Goal: Find specific page/section: Find specific page/section

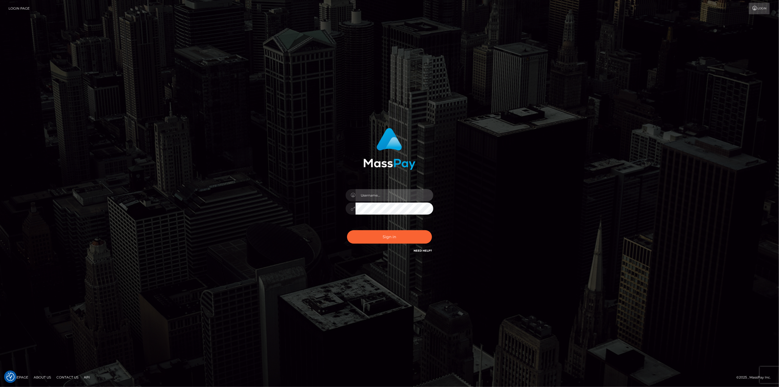
type input "scott.cm"
click at [383, 245] on div "Sign in Need Help?" at bounding box center [389, 239] width 96 height 24
click at [382, 240] on button "Sign in" at bounding box center [389, 236] width 85 height 13
type input "scott.cm"
click at [374, 234] on button "Sign in" at bounding box center [389, 236] width 85 height 13
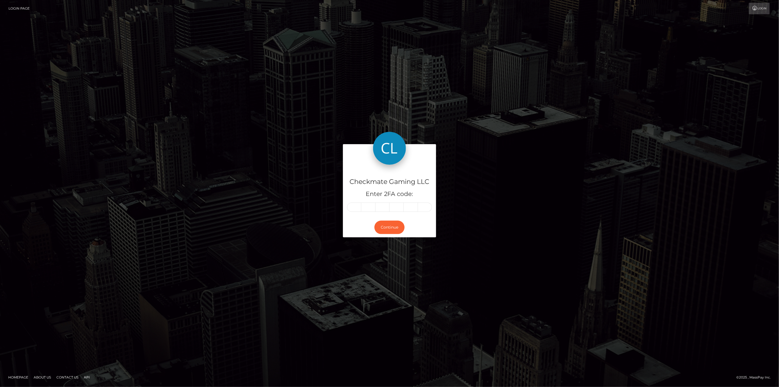
click at [351, 208] on input "text" at bounding box center [354, 206] width 14 height 9
type input "4"
type input "2"
type input "7"
type input "2"
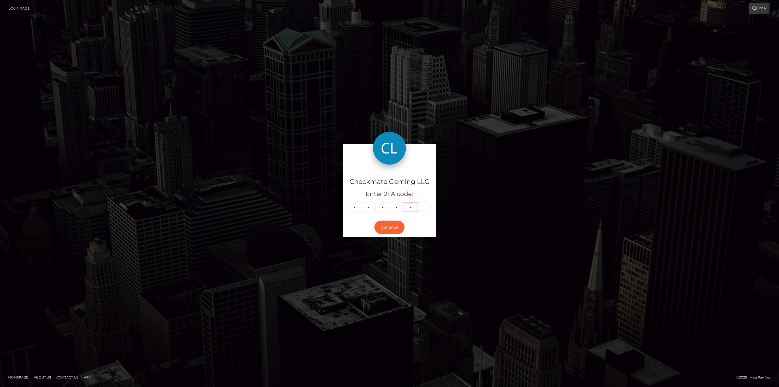
type input "6"
type input "5"
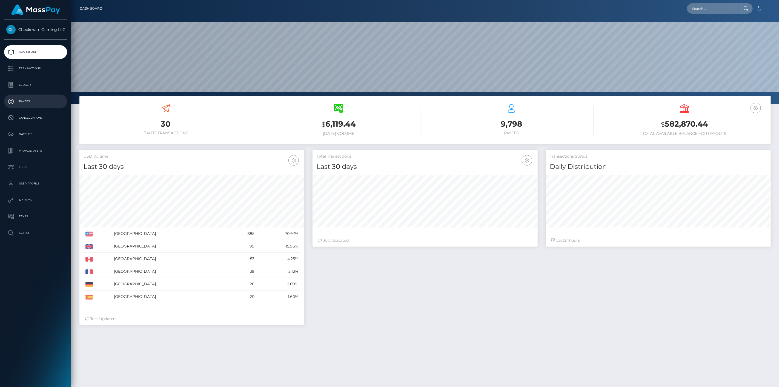
scroll to position [97, 225]
click at [37, 103] on p "Payees" at bounding box center [35, 101] width 59 height 8
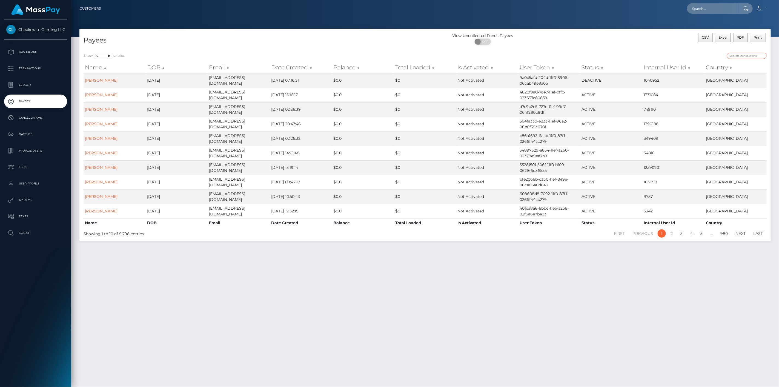
paste input "45274"
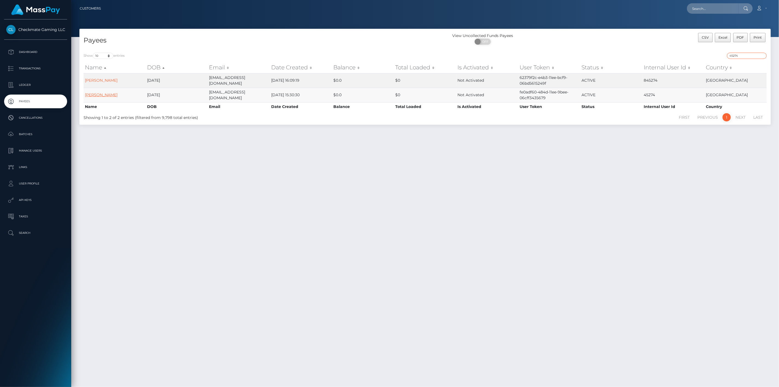
type input "45274"
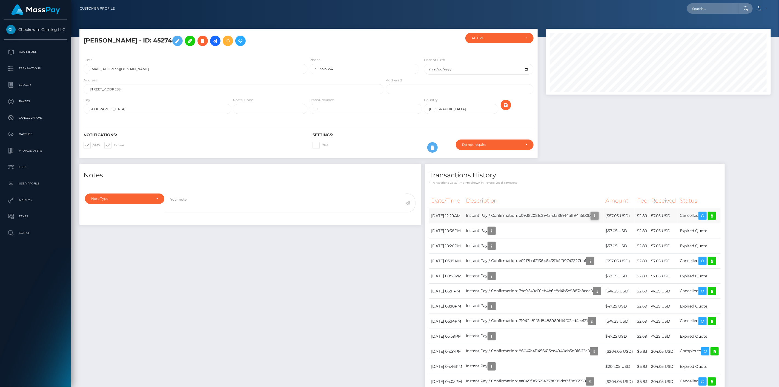
scroll to position [66, 225]
click at [598, 216] on icon "button" at bounding box center [594, 215] width 7 height 7
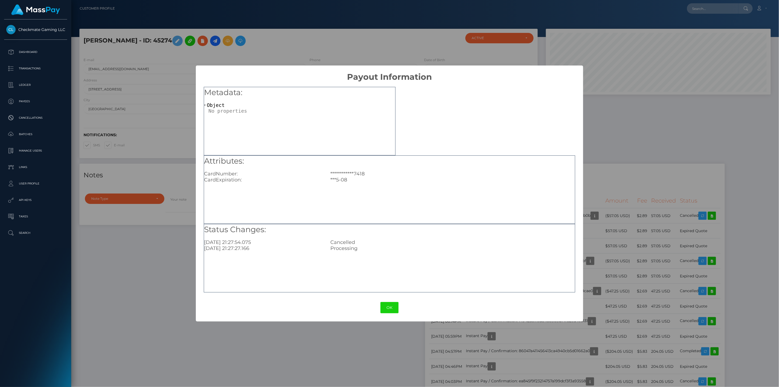
drag, startPoint x: 365, startPoint y: 352, endPoint x: 383, endPoint y: 356, distance: 18.6
click at [365, 352] on div "**********" at bounding box center [389, 193] width 779 height 387
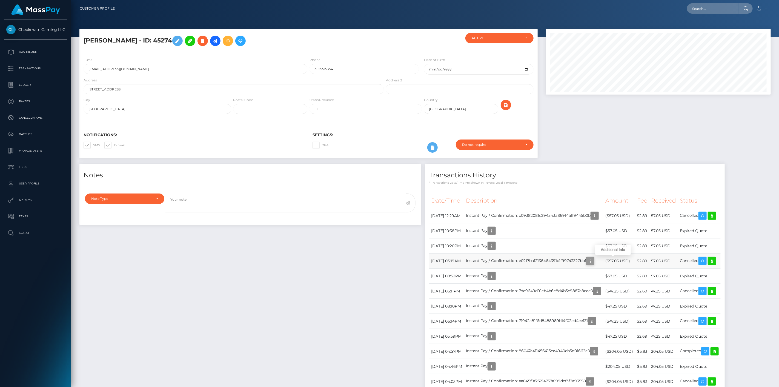
click at [593, 262] on icon "button" at bounding box center [590, 260] width 7 height 7
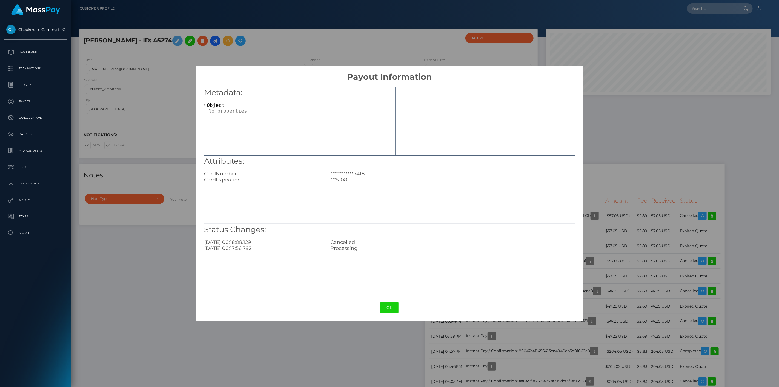
drag, startPoint x: 402, startPoint y: 348, endPoint x: 541, endPoint y: 316, distance: 142.6
click at [403, 348] on div "**********" at bounding box center [389, 193] width 779 height 387
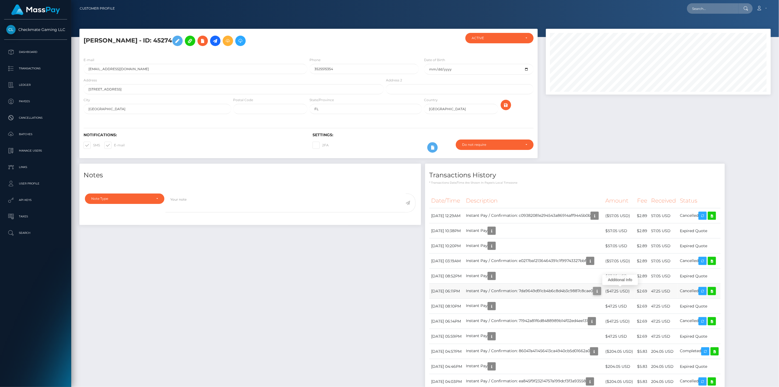
click at [601, 292] on button "button" at bounding box center [597, 291] width 8 height 8
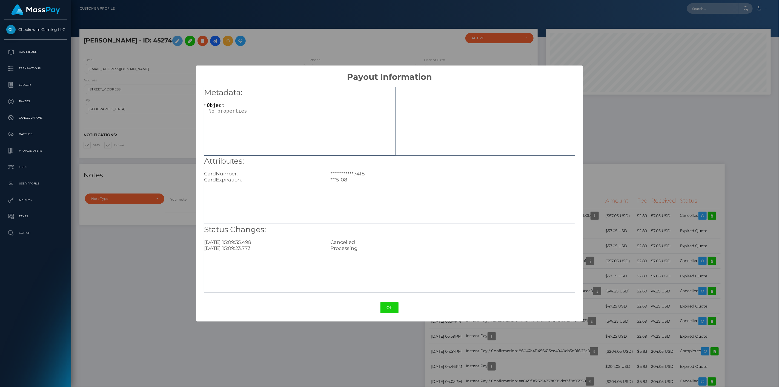
drag, startPoint x: 348, startPoint y: 360, endPoint x: 384, endPoint y: 350, distance: 37.5
click at [349, 359] on div "**********" at bounding box center [389, 193] width 779 height 387
